Goal: Task Accomplishment & Management: Manage account settings

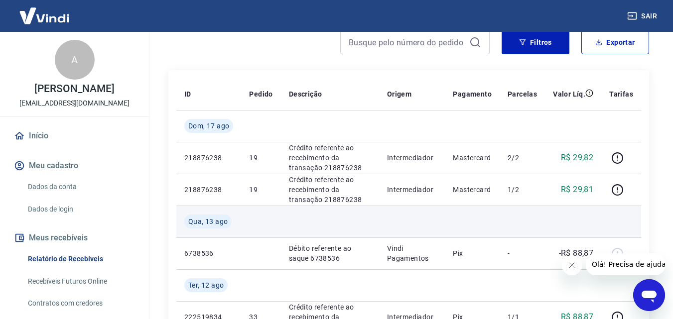
scroll to position [100, 0]
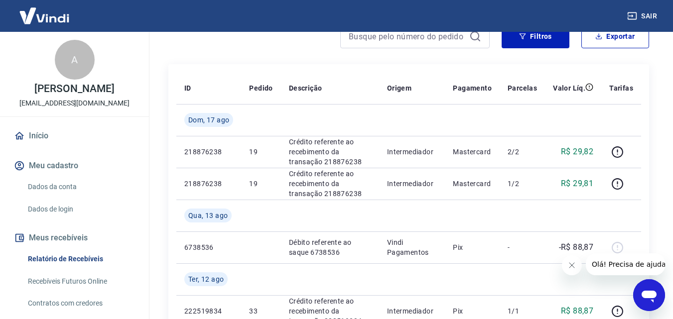
click at [575, 267] on icon "Fechar mensagem da empresa" at bounding box center [571, 266] width 8 height 8
